Goal: Information Seeking & Learning: Understand process/instructions

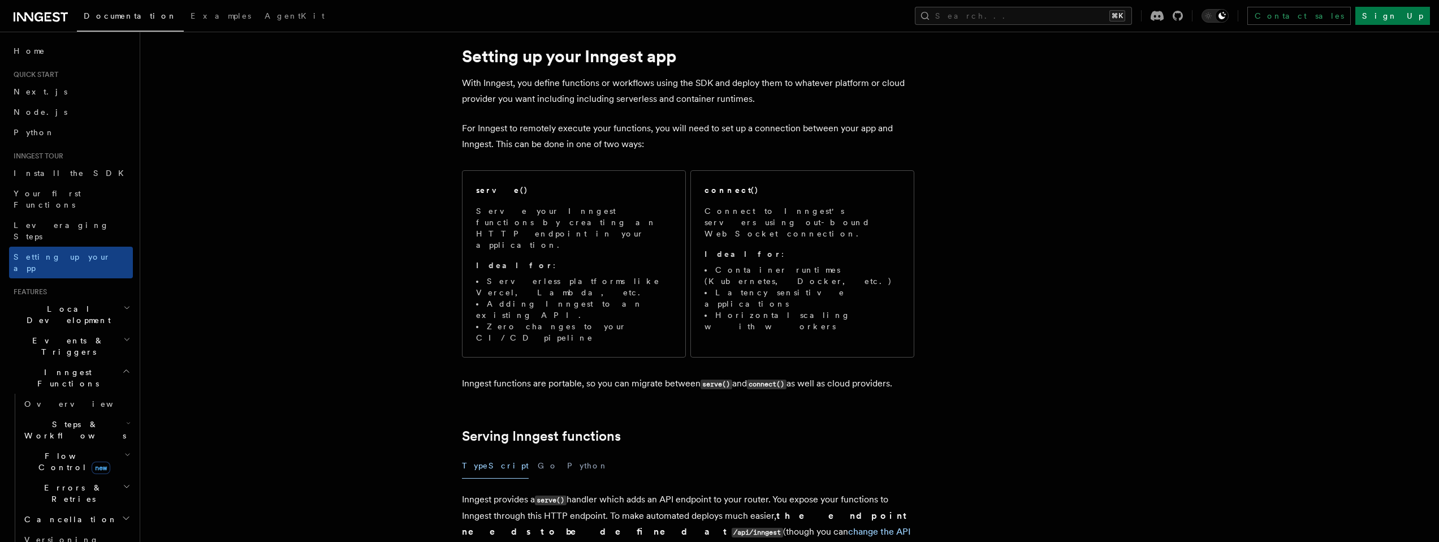
scroll to position [153, 0]
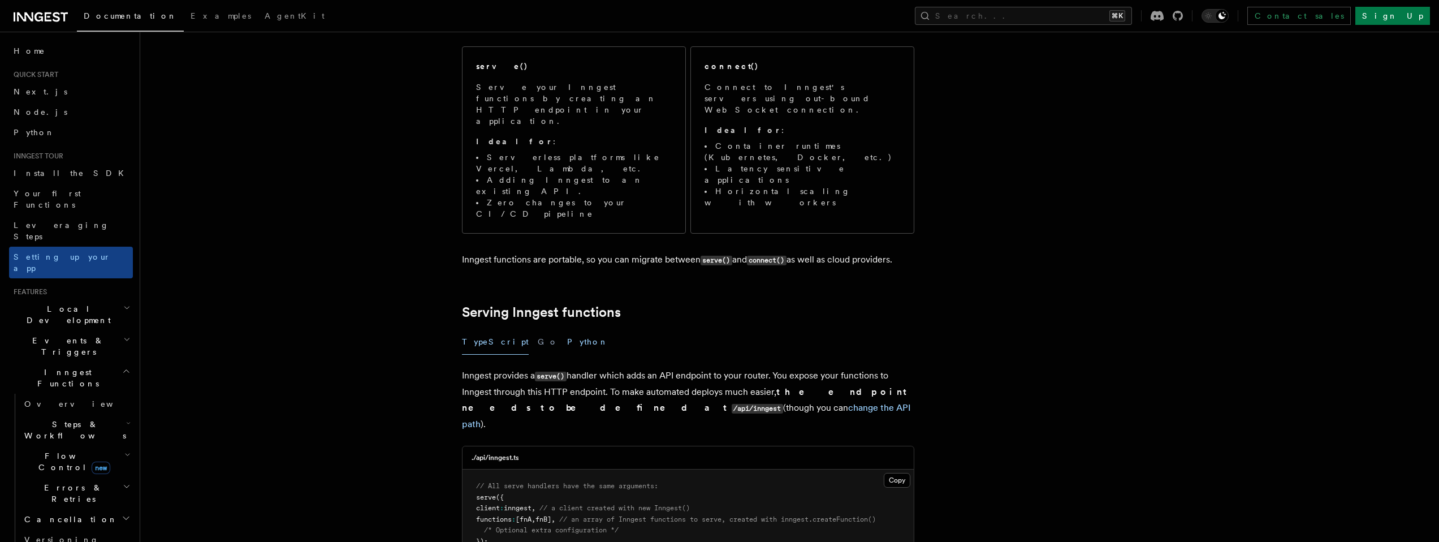
click at [567, 329] on button "Python" at bounding box center [587, 341] width 41 height 25
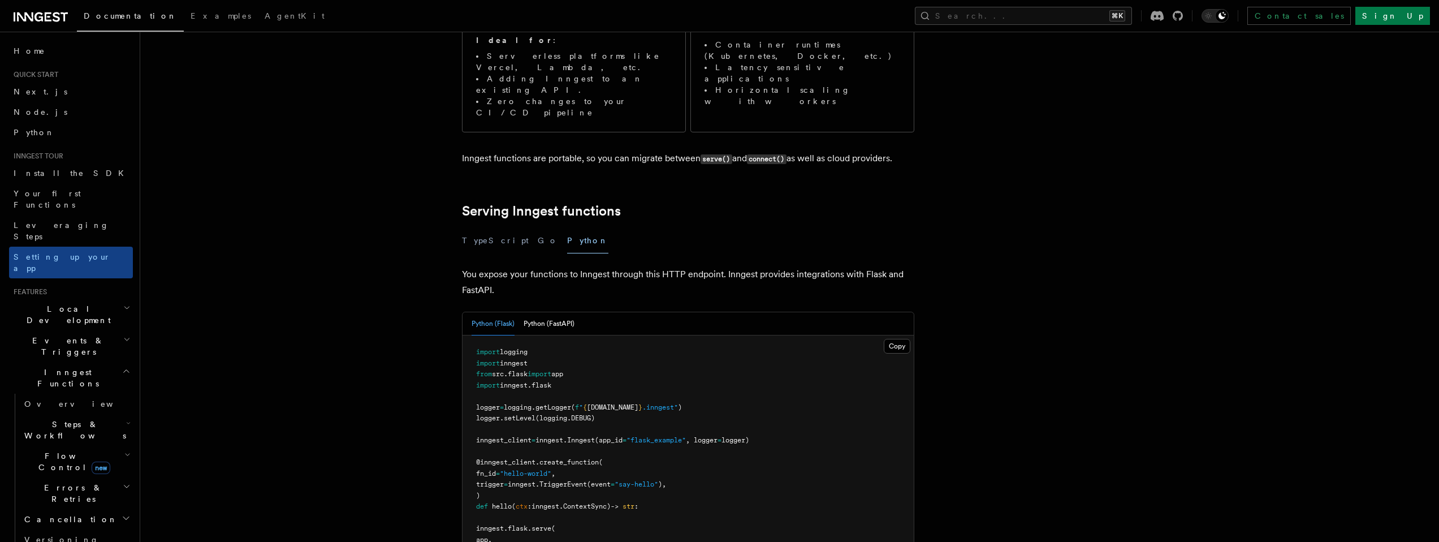
scroll to position [377, 0]
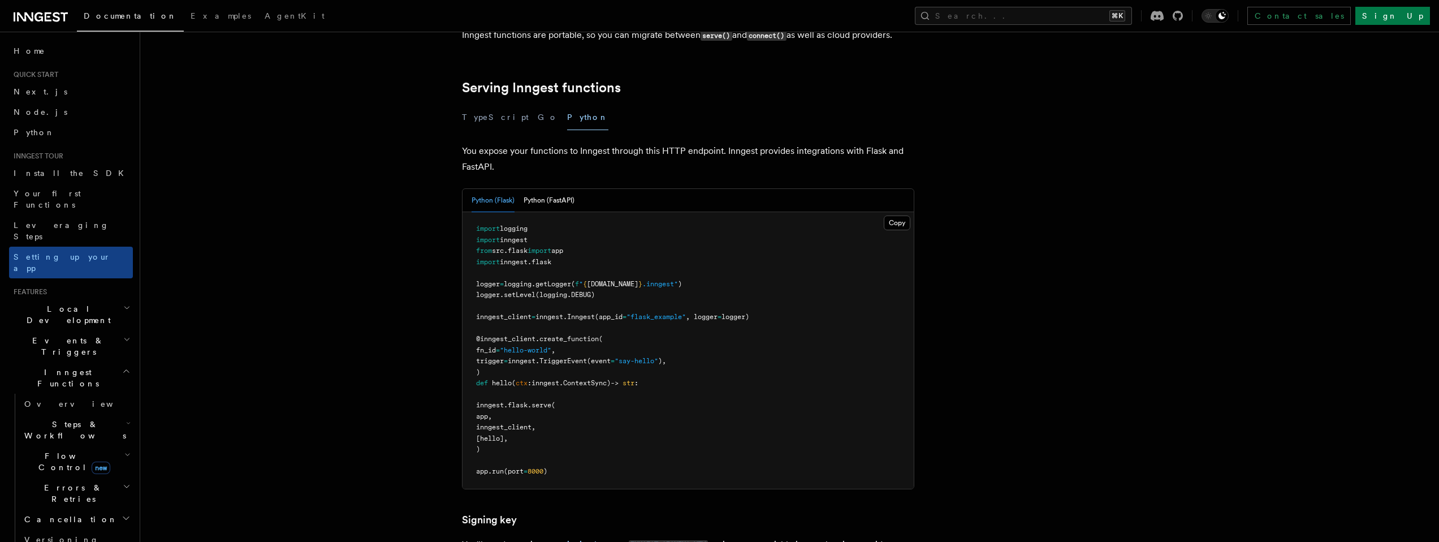
click at [512, 313] on span "inngest_client" at bounding box center [503, 317] width 55 height 8
drag, startPoint x: 477, startPoint y: 327, endPoint x: 651, endPoint y: 324, distance: 174.7
click at [651, 324] on pre "import logging import inngest from src . flask import app import inngest . [GEO…" at bounding box center [687, 350] width 451 height 276
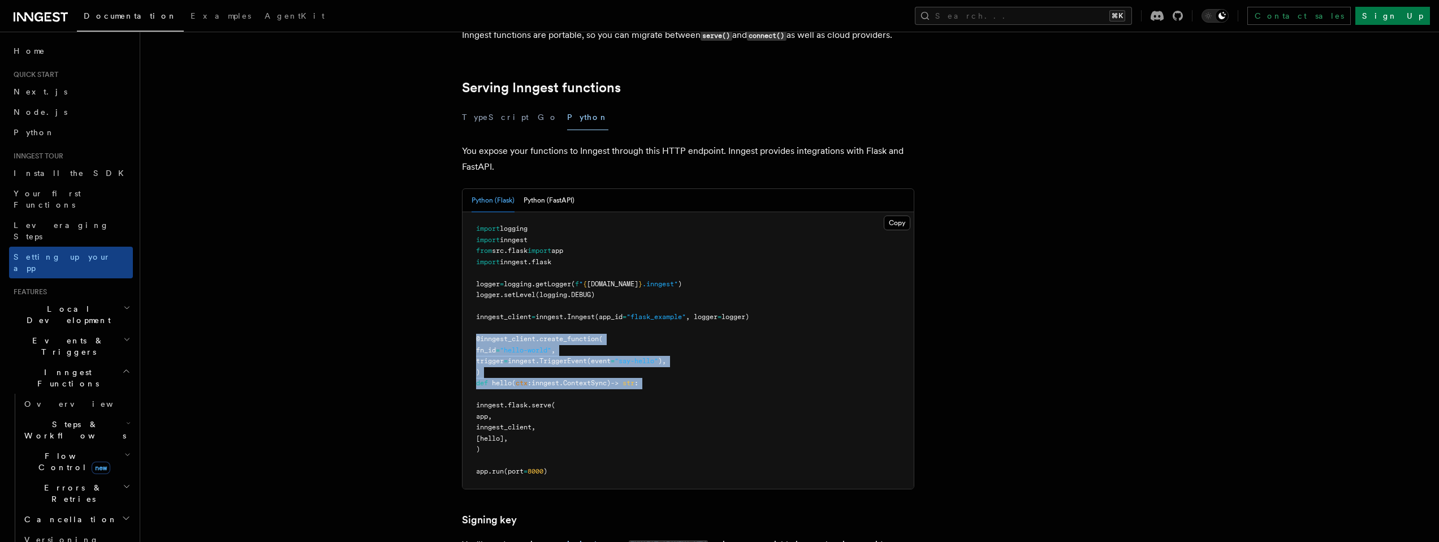
drag, startPoint x: 477, startPoint y: 283, endPoint x: 728, endPoint y: 336, distance: 257.1
click at [728, 336] on pre "import logging import inngest from src . flask import app import inngest . [GEO…" at bounding box center [687, 350] width 451 height 276
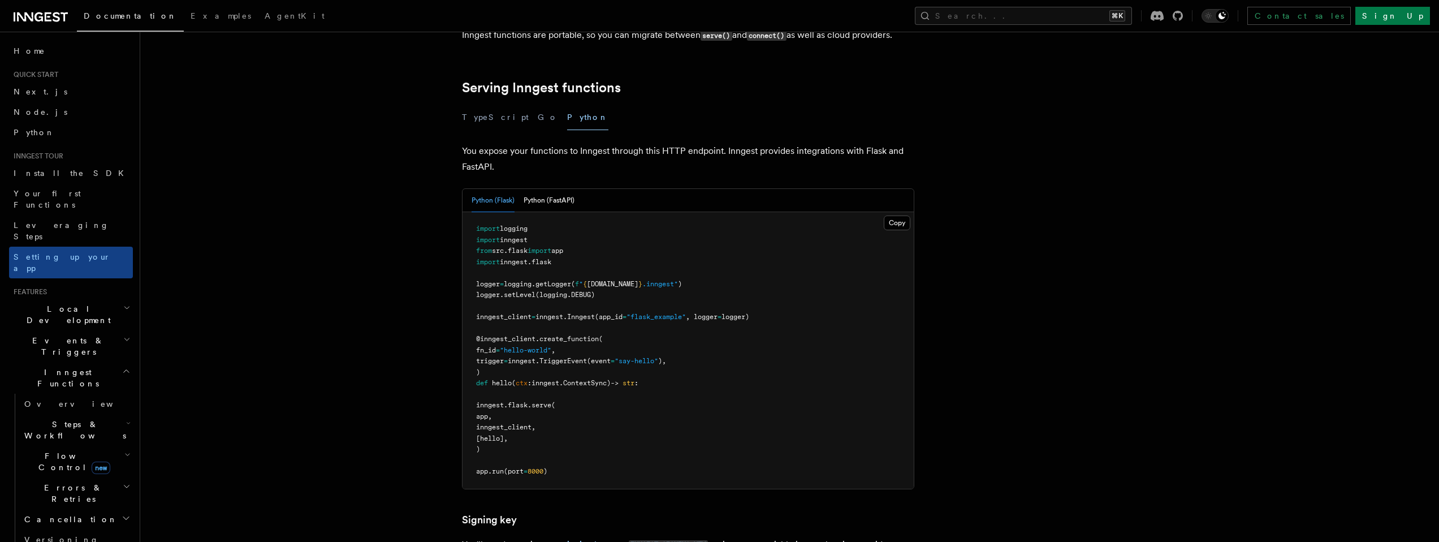
click at [551, 354] on pre "import logging import inngest from src . flask import app import inngest . [GEO…" at bounding box center [687, 350] width 451 height 276
drag, startPoint x: 481, startPoint y: 282, endPoint x: 677, endPoint y: 312, distance: 198.0
click at [677, 312] on pre "import logging import inngest from src . flask import app import inngest . [GEO…" at bounding box center [687, 350] width 451 height 276
click at [633, 316] on pre "import logging import inngest from src . flask import app import inngest . [GEO…" at bounding box center [687, 350] width 451 height 276
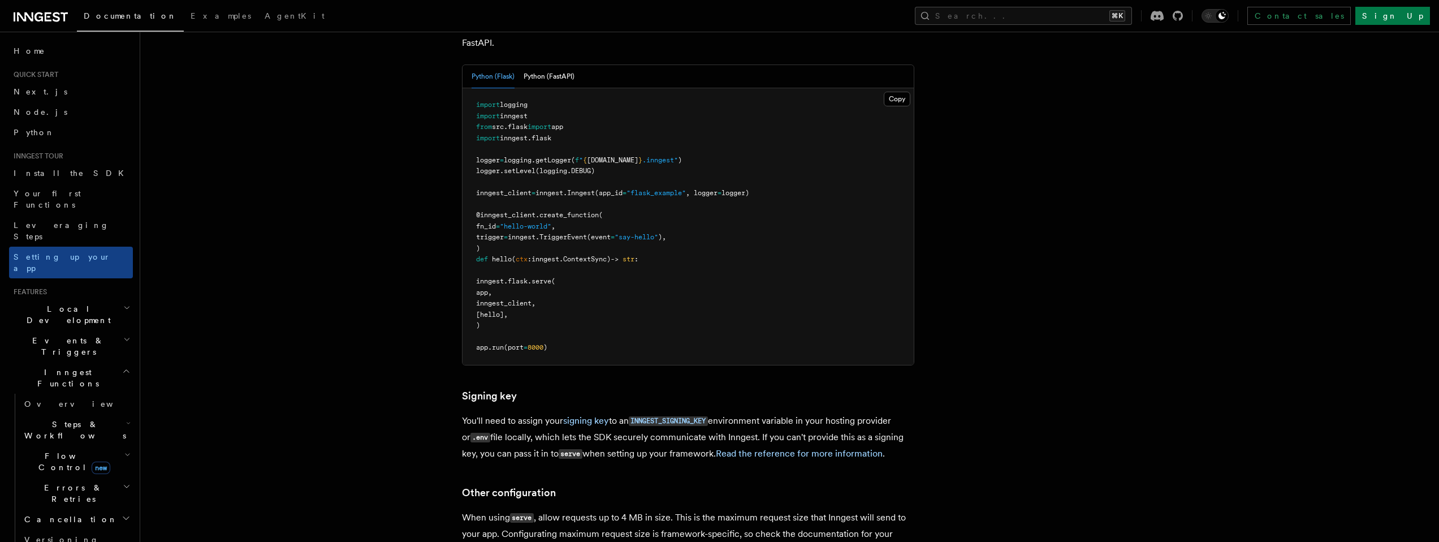
scroll to position [436, 0]
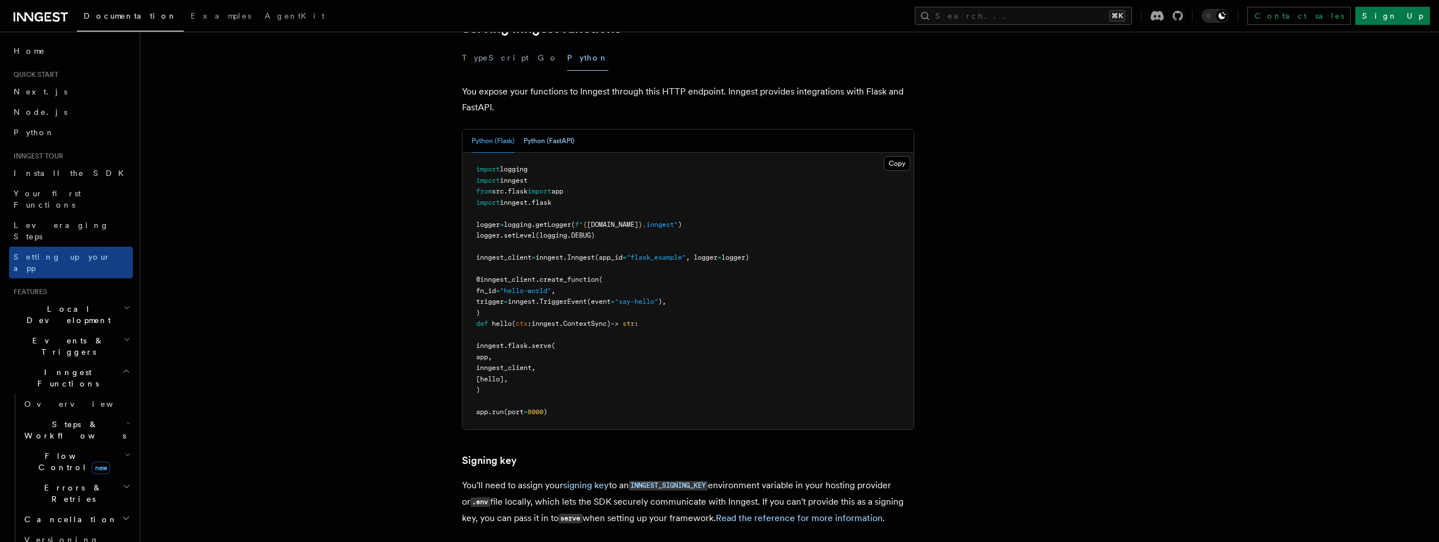
click at [547, 129] on button "Python (FastAPI)" at bounding box center [548, 140] width 51 height 23
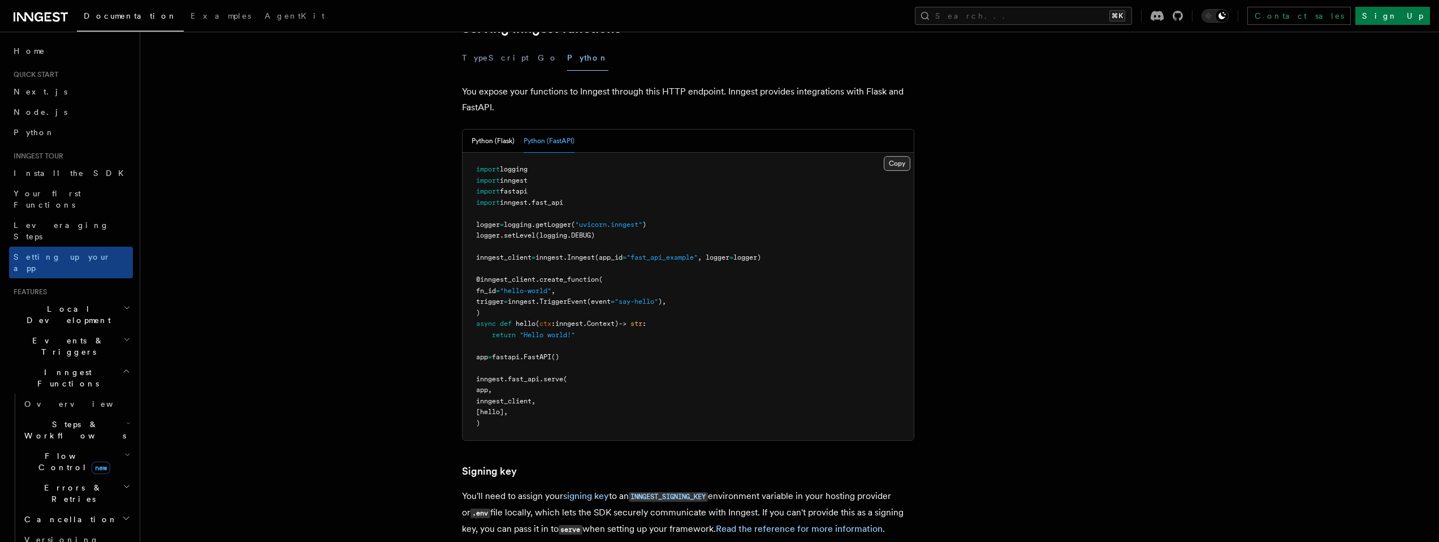
click at [893, 156] on button "Copy Copied" at bounding box center [897, 163] width 27 height 15
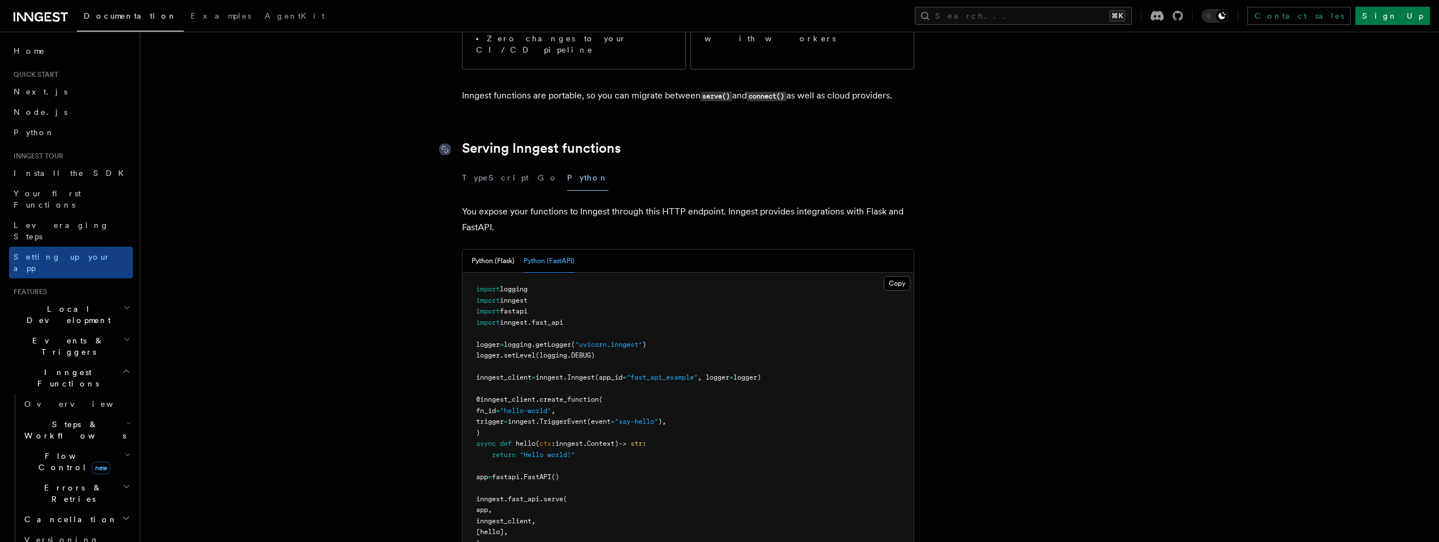
click at [445, 146] on icon at bounding box center [444, 149] width 6 height 6
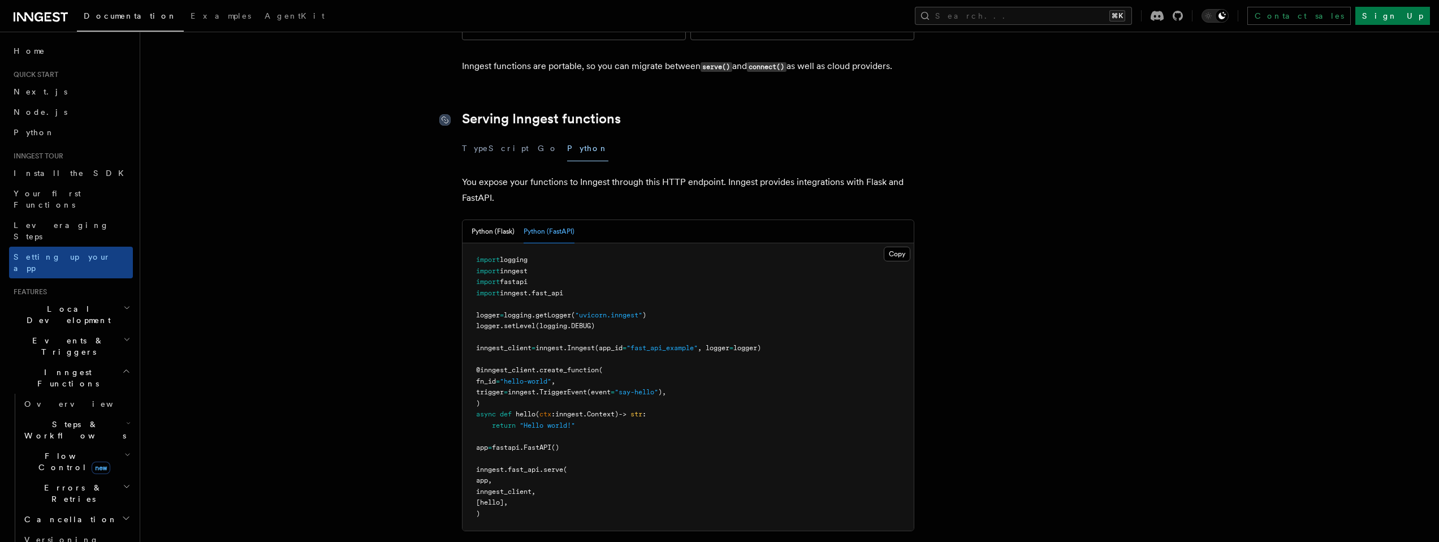
click at [441, 114] on icon at bounding box center [444, 119] width 11 height 11
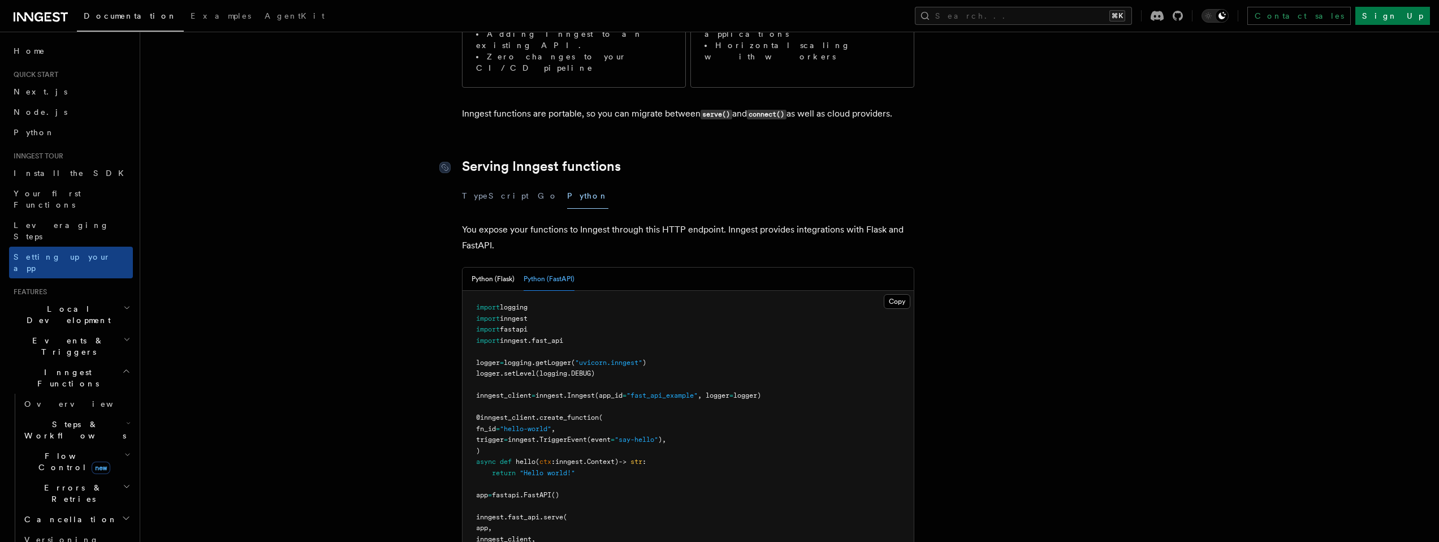
scroll to position [0, 0]
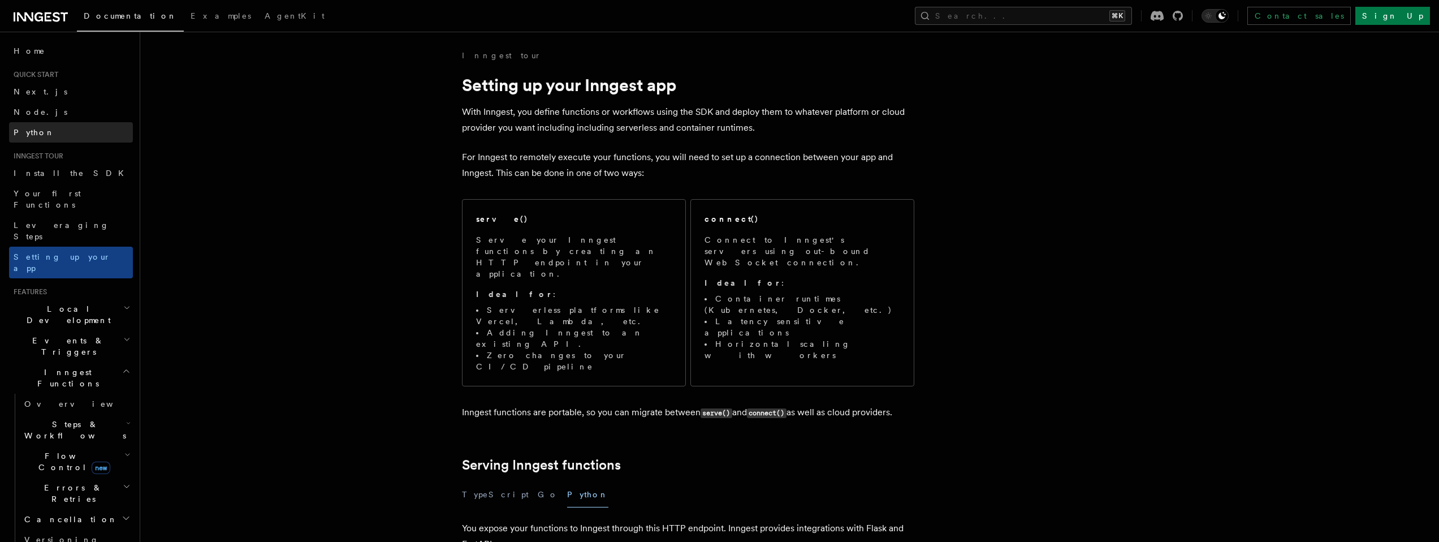
click at [43, 131] on link "Python" at bounding box center [71, 132] width 124 height 20
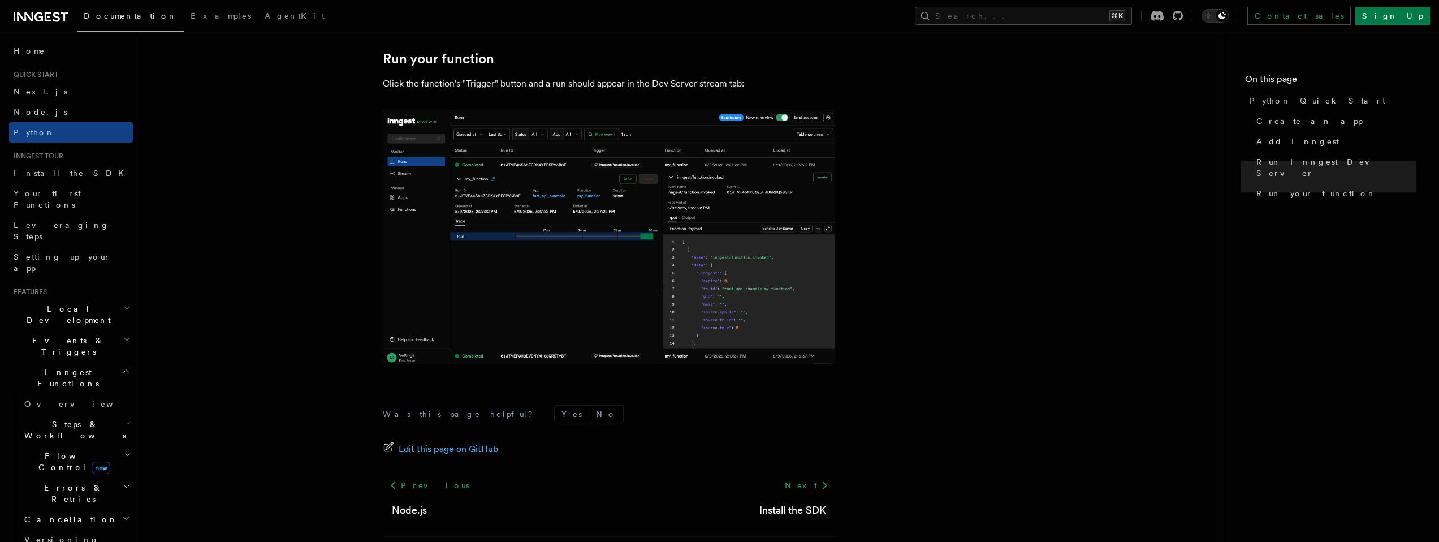
scroll to position [2317, 0]
